Goal: Task Accomplishment & Management: Manage account settings

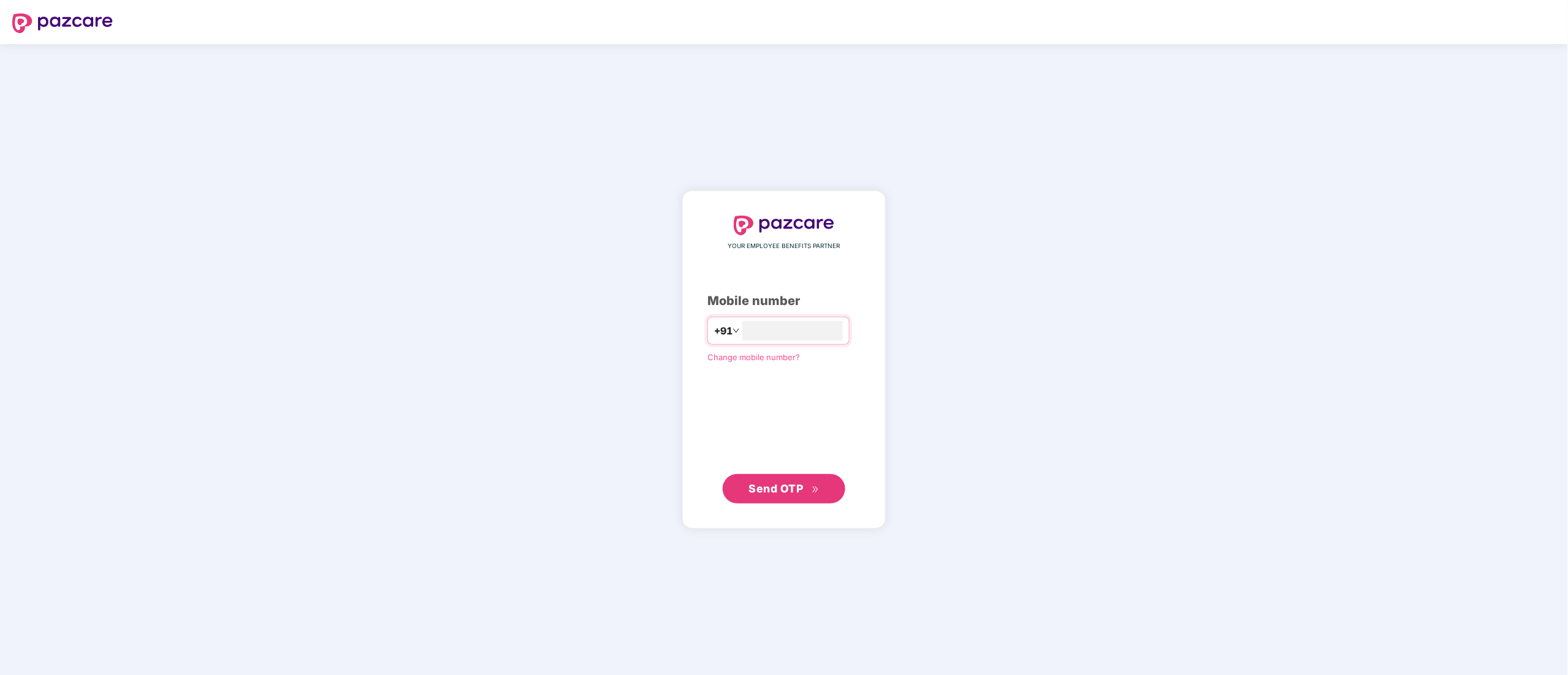
type input "**********"
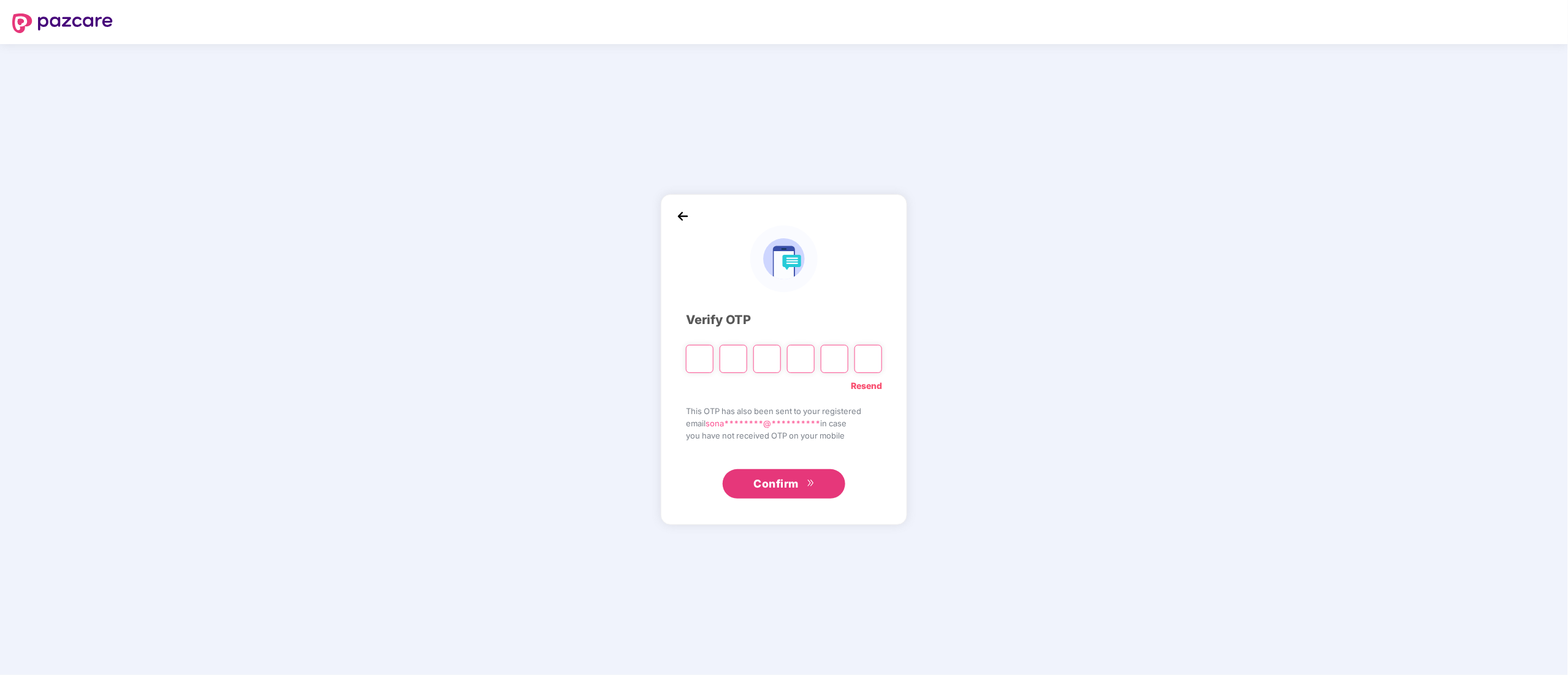
paste input "*"
type input "*"
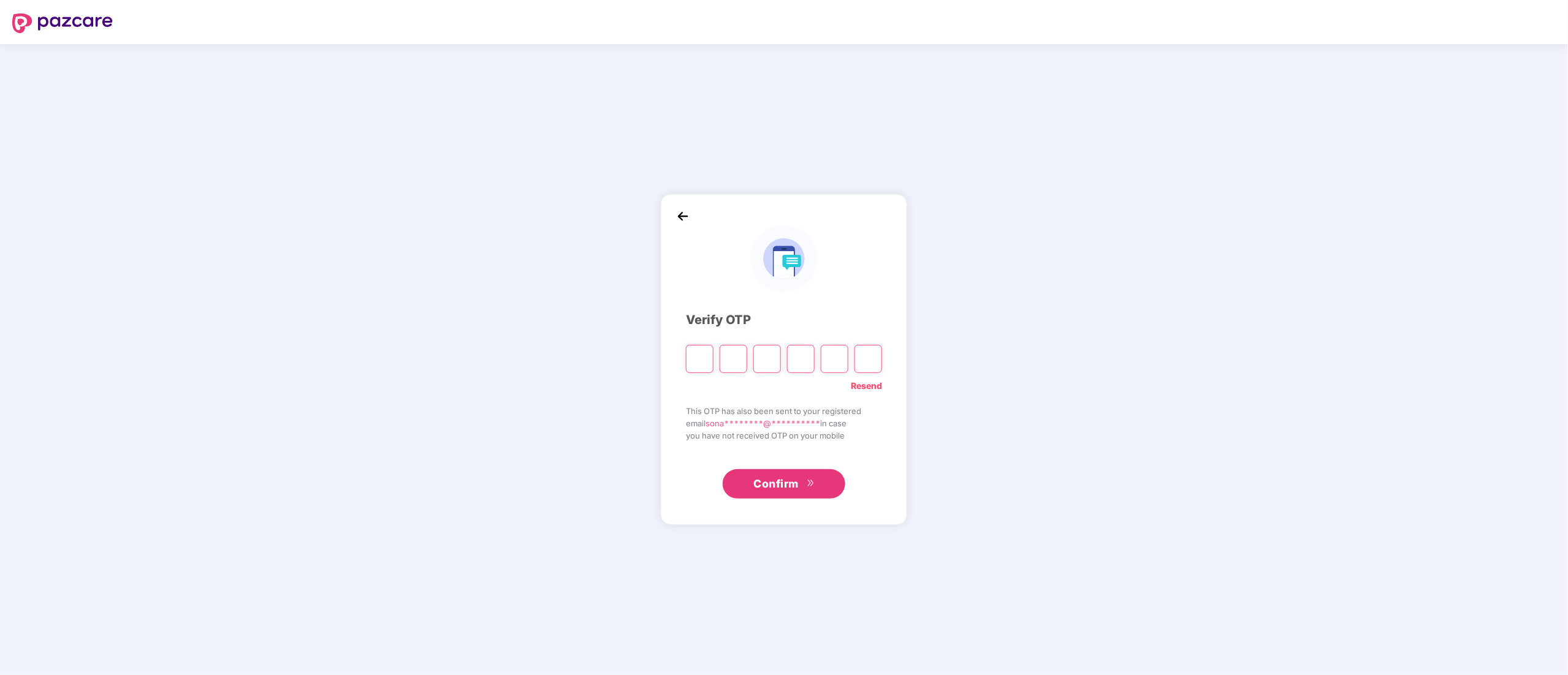
type input "*"
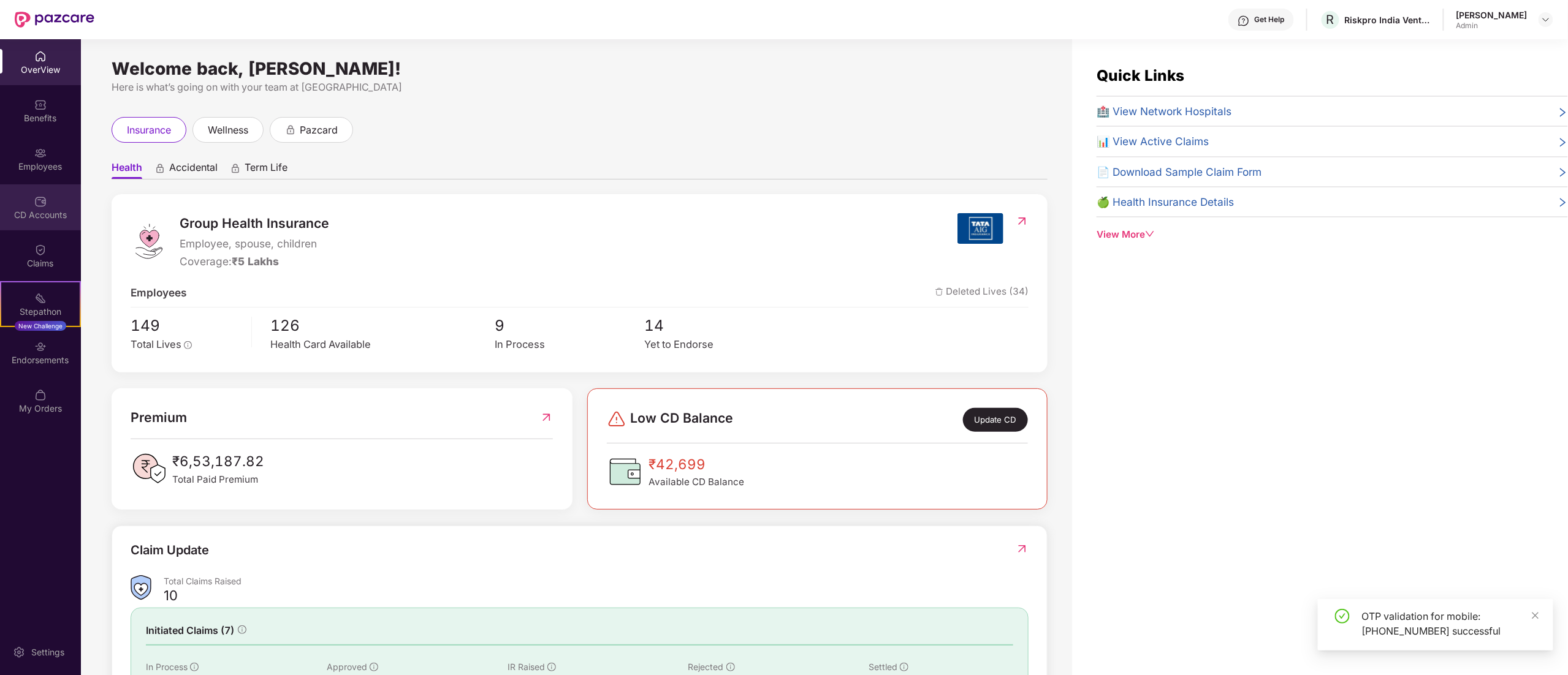
click at [46, 206] on div "CD Accounts" at bounding box center [41, 207] width 81 height 46
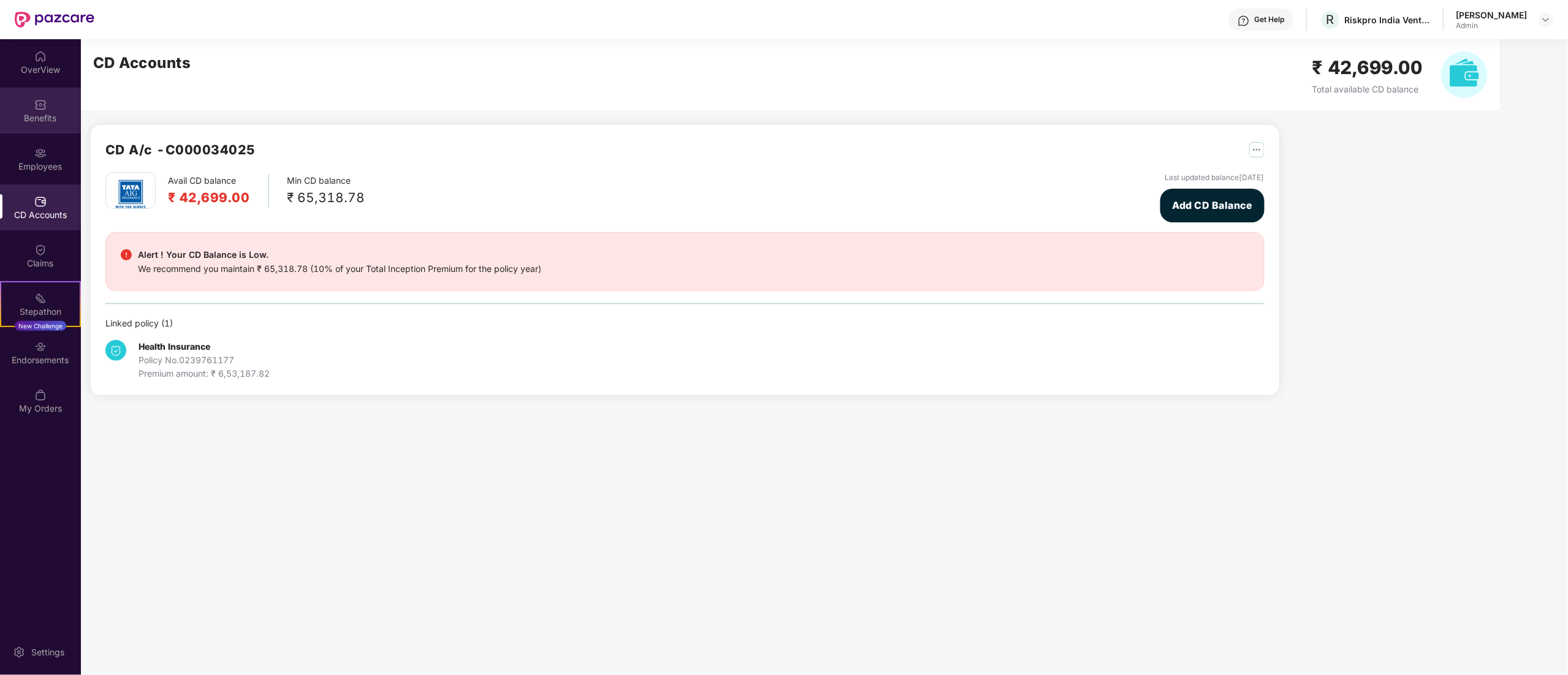
click at [37, 104] on img at bounding box center [41, 105] width 13 height 13
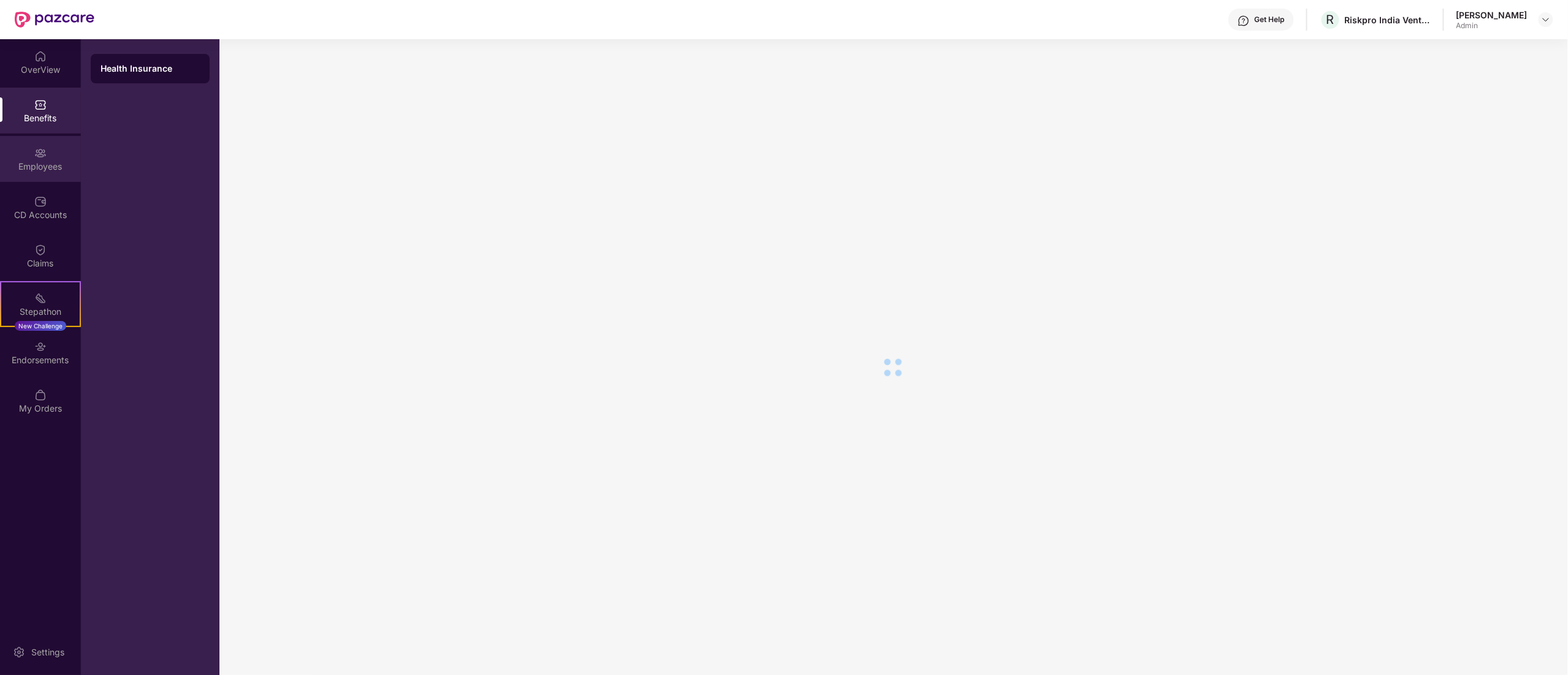
click at [51, 157] on div "Employees" at bounding box center [41, 159] width 81 height 46
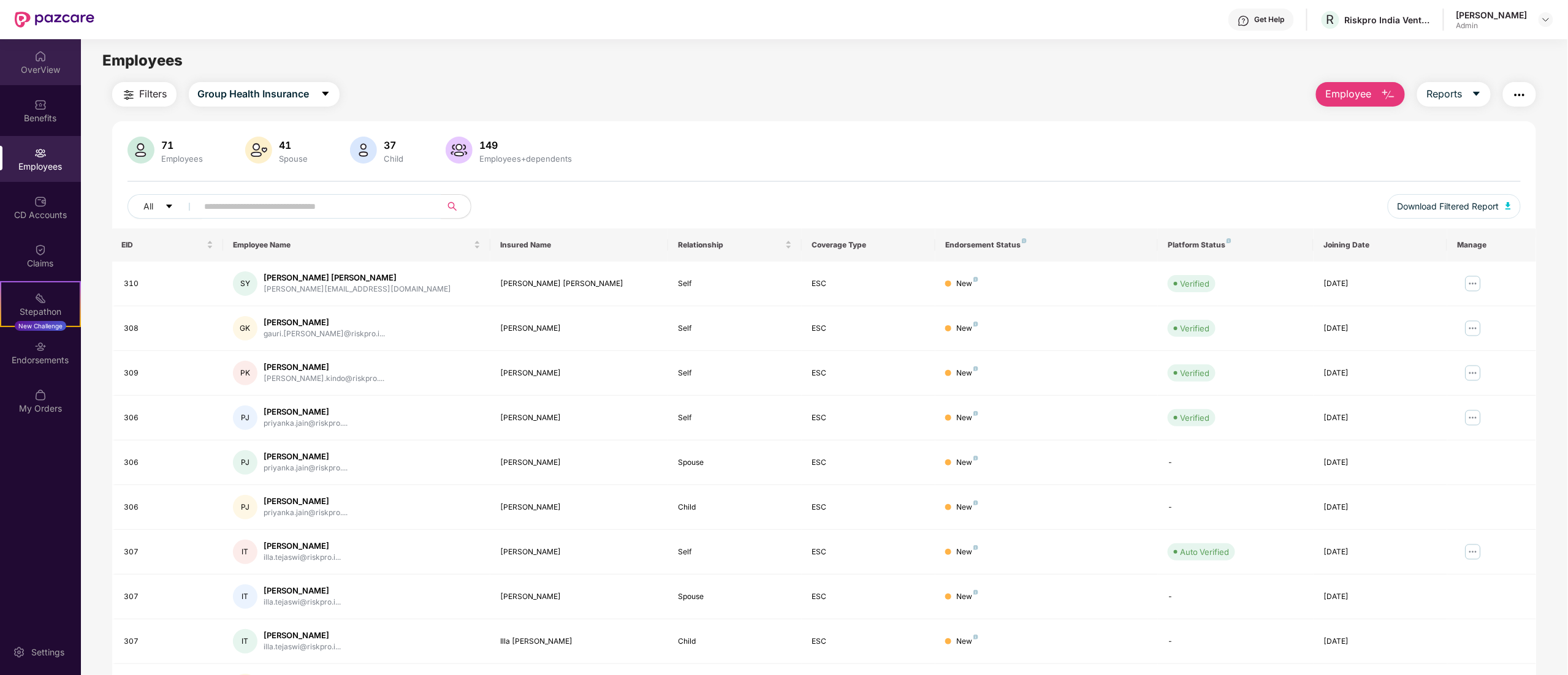
click at [51, 62] on div "OverView" at bounding box center [41, 62] width 81 height 46
